Goal: Transaction & Acquisition: Book appointment/travel/reservation

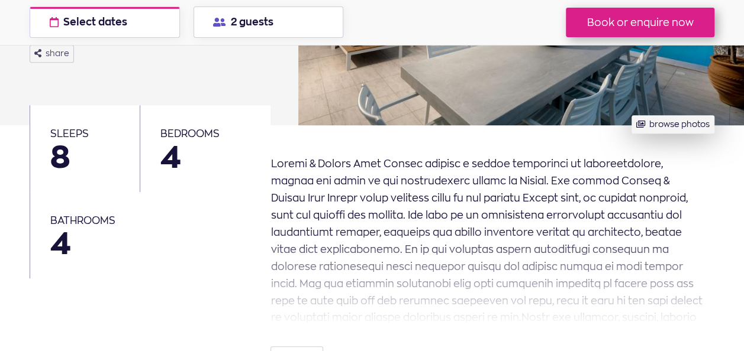
scroll to position [282, 0]
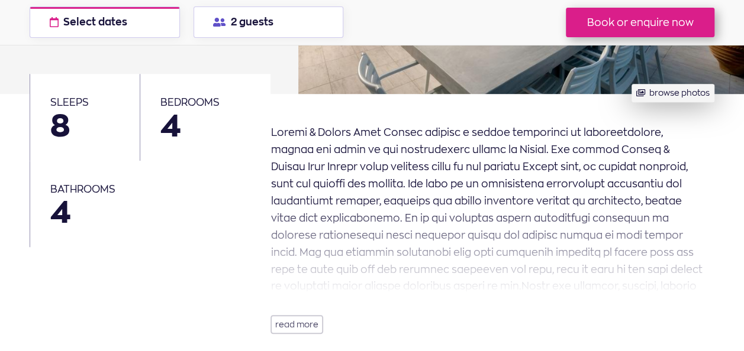
click at [298, 332] on button "read more" at bounding box center [296, 324] width 53 height 19
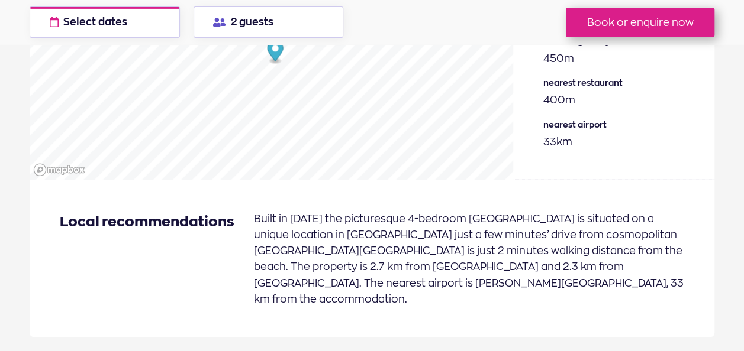
scroll to position [1729, 0]
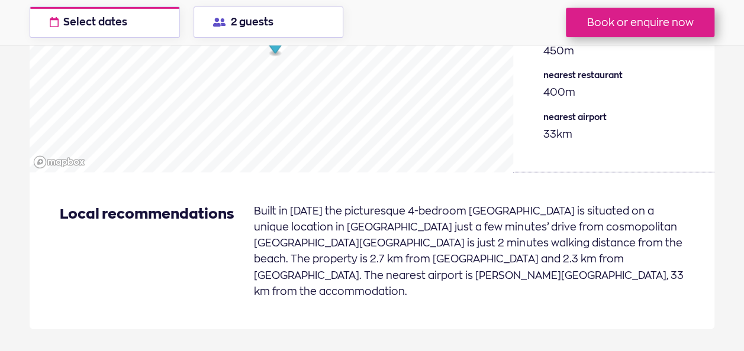
click at [298, 329] on section "Location Distances nearest beach 300m nearest grocery 450m nearest restaurant n…" at bounding box center [372, 110] width 684 height 497
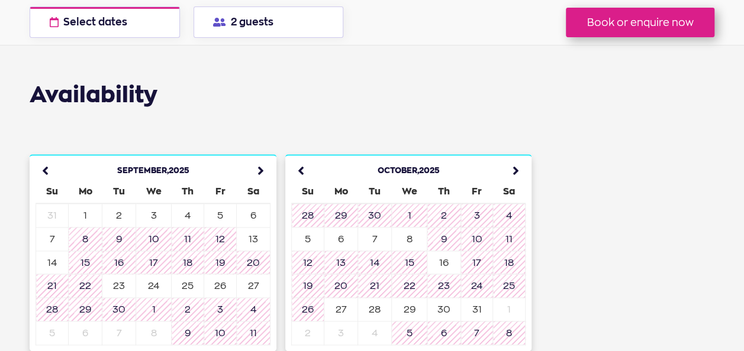
scroll to position [2904, 0]
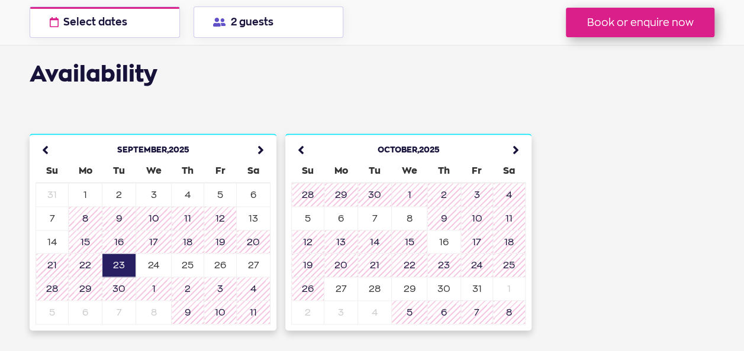
click at [119, 254] on td "23" at bounding box center [119, 266] width 34 height 24
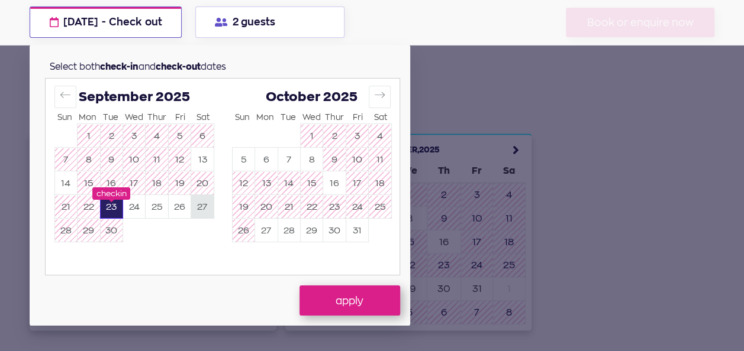
click at [205, 205] on button "27" at bounding box center [202, 207] width 22 height 23
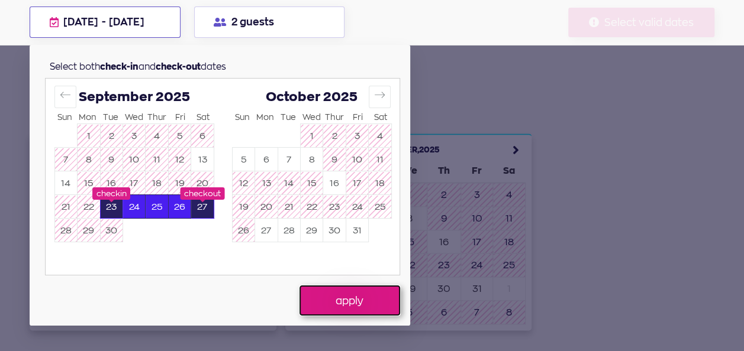
click at [355, 307] on button "apply" at bounding box center [349, 301] width 101 height 30
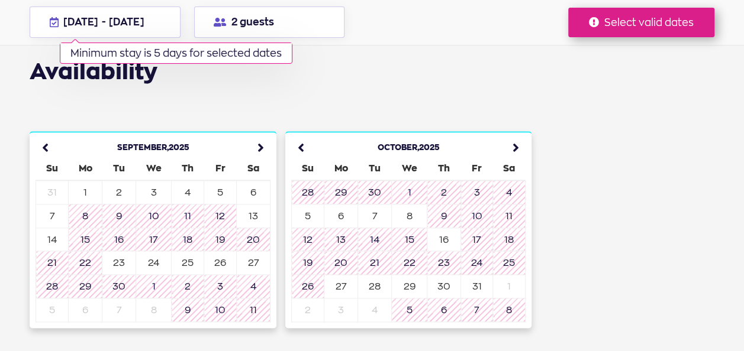
scroll to position [2907, 0]
click at [115, 251] on td "23" at bounding box center [119, 263] width 34 height 24
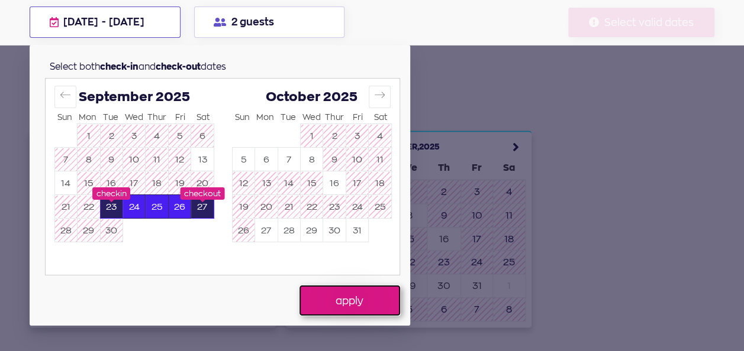
click at [350, 303] on button "apply" at bounding box center [349, 301] width 101 height 30
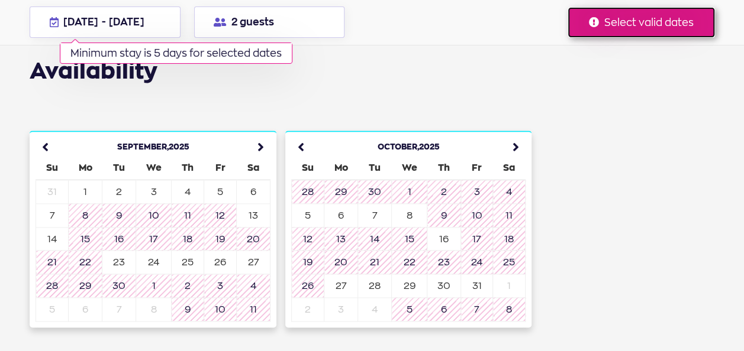
click at [623, 15] on button "Select valid dates" at bounding box center [641, 23] width 146 height 30
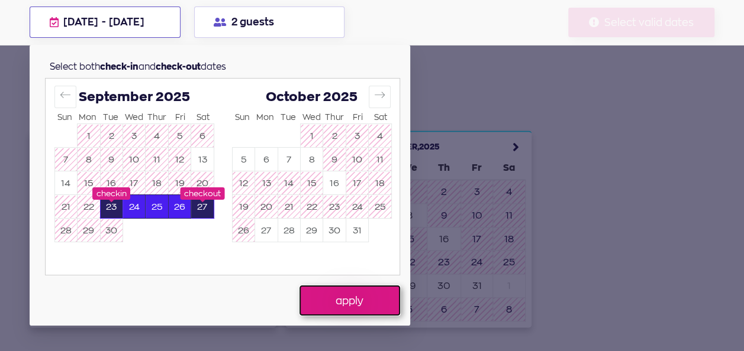
click at [338, 299] on button "apply" at bounding box center [349, 301] width 101 height 30
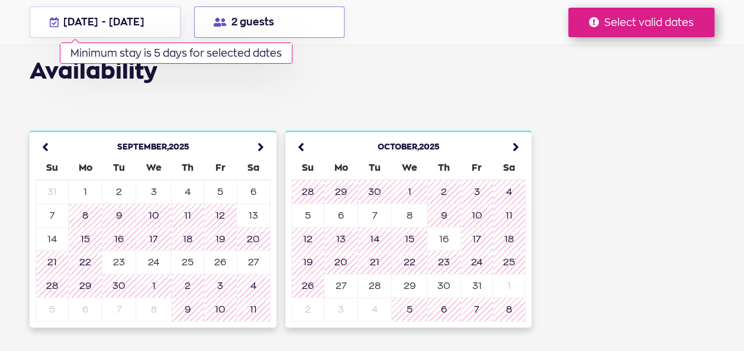
click at [247, 23] on button "2 guests" at bounding box center [269, 22] width 151 height 31
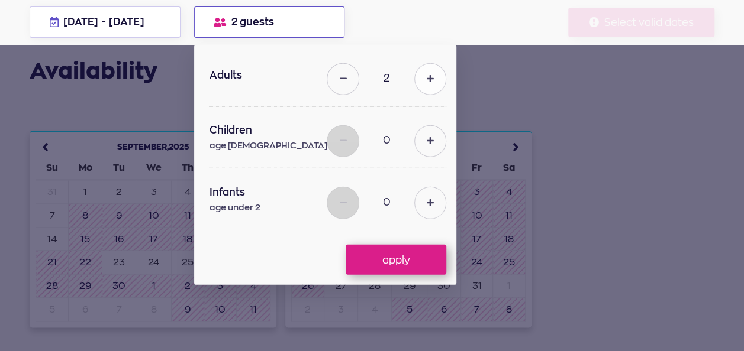
click at [425, 86] on button at bounding box center [430, 79] width 32 height 32
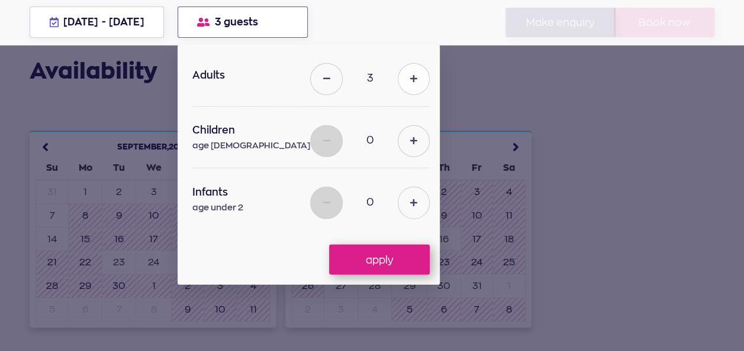
click at [425, 86] on button at bounding box center [413, 79] width 32 height 32
type input "5"
click at [400, 243] on div "apply" at bounding box center [315, 255] width 247 height 40
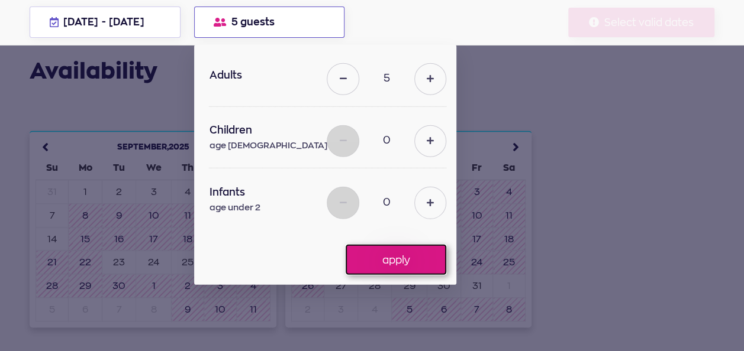
click at [389, 263] on button "apply" at bounding box center [395, 260] width 101 height 30
